Goal: Information Seeking & Learning: Find specific fact

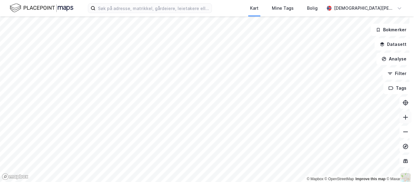
click at [404, 117] on icon at bounding box center [406, 117] width 6 height 6
click at [395, 7] on div "[DEMOGRAPHIC_DATA][PERSON_NAME]" at bounding box center [365, 8] width 80 height 12
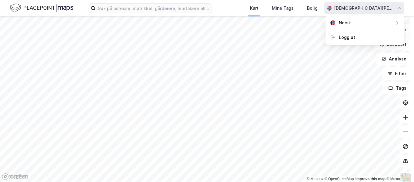
click at [243, 6] on div "Kart Mine Tags Bolig [PERSON_NAME] Norsk Logg ut" at bounding box center [207, 8] width 414 height 16
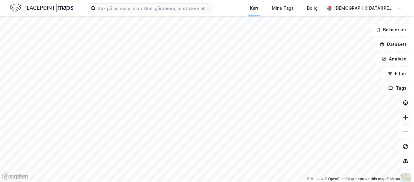
click at [403, 117] on icon at bounding box center [406, 117] width 6 height 6
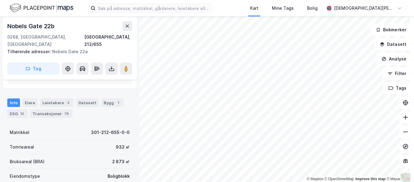
scroll to position [122, 0]
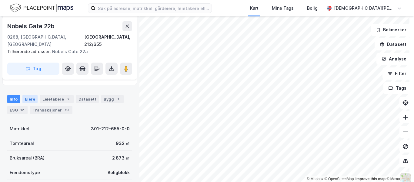
click at [28, 95] on div "Eiere" at bounding box center [29, 99] width 15 height 8
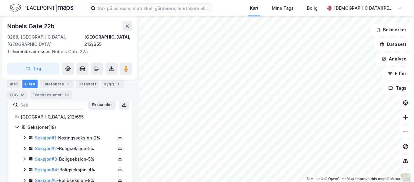
scroll to position [120, 0]
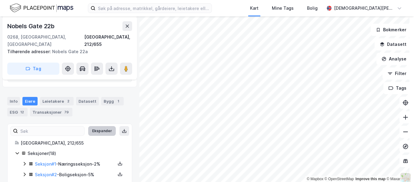
click at [96, 126] on button "Ekspander" at bounding box center [102, 131] width 28 height 10
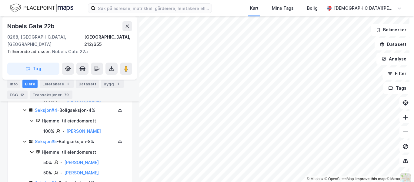
scroll to position [277, 0]
click at [87, 128] on link "[PERSON_NAME]" at bounding box center [83, 130] width 35 height 5
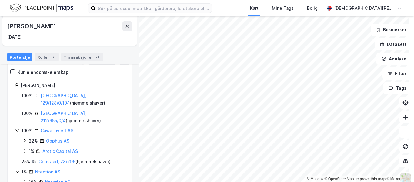
scroll to position [73, 0]
click at [43, 71] on div "Kun eiendoms-eierskap" at bounding box center [43, 71] width 51 height 7
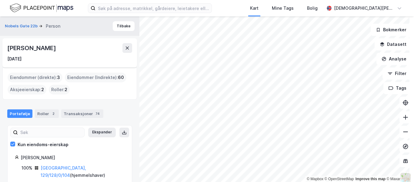
scroll to position [46, 0]
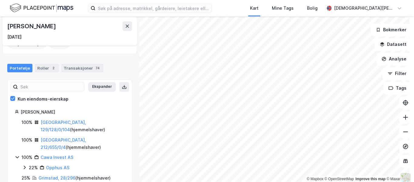
click at [17, 156] on icon at bounding box center [16, 157] width 3 height 2
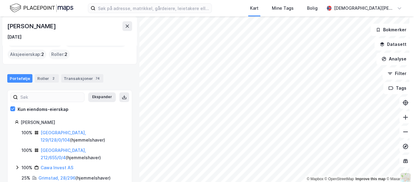
scroll to position [0, 0]
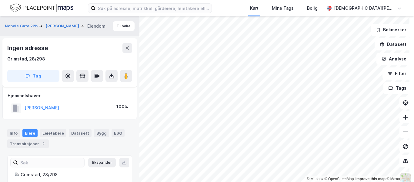
scroll to position [24, 0]
